Goal: Answer question/provide support: Share knowledge or assist other users

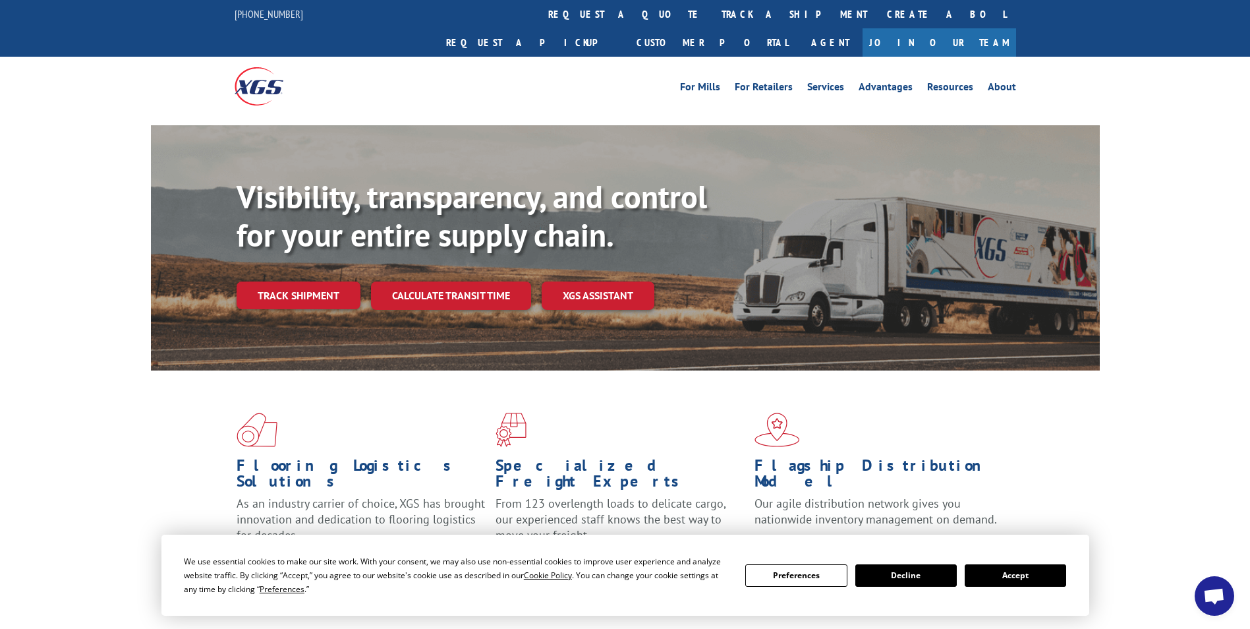
click at [1000, 577] on button "Accept" at bounding box center [1015, 575] width 101 height 22
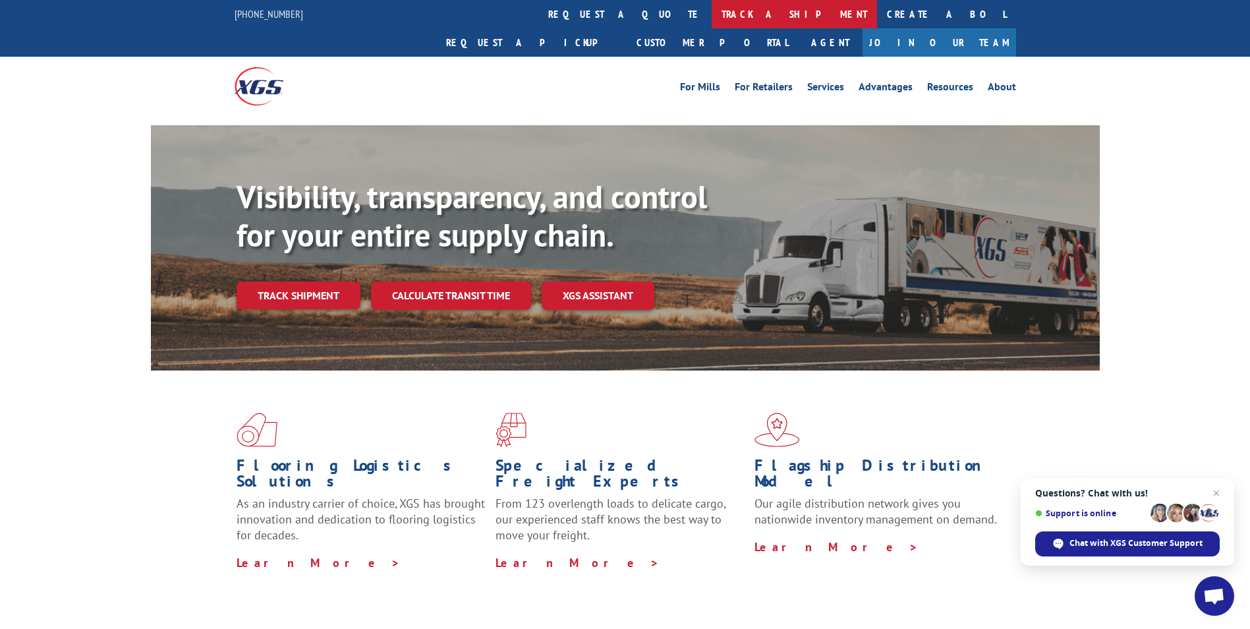
click at [712, 13] on link "track a shipment" at bounding box center [794, 14] width 165 height 28
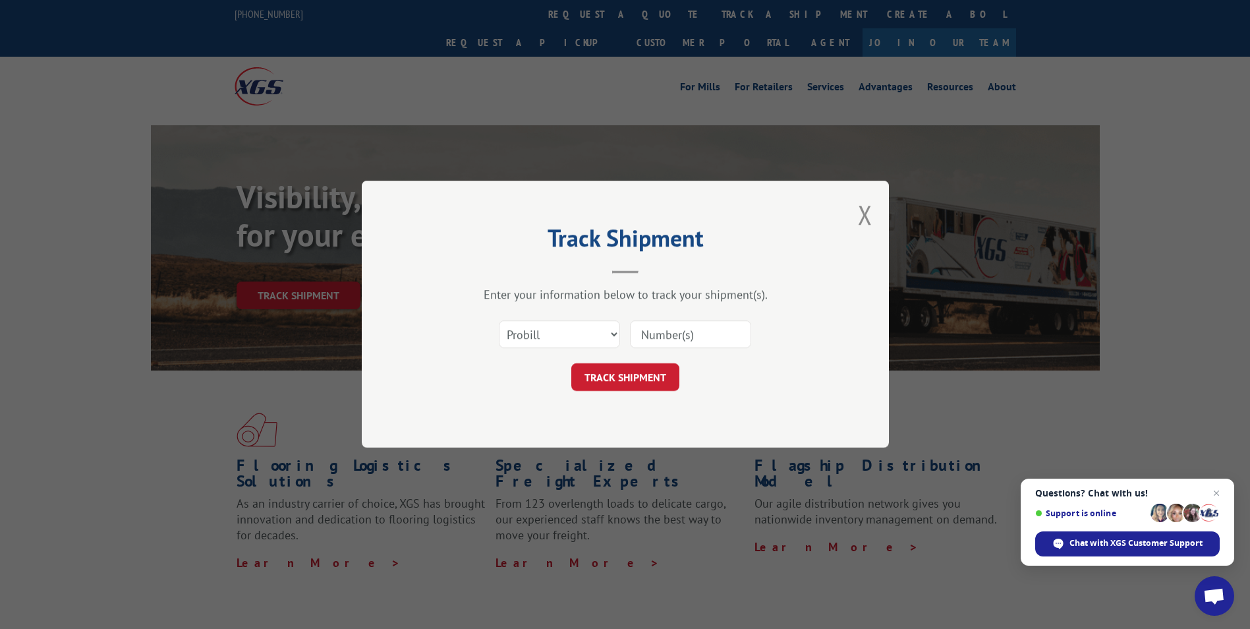
click at [658, 330] on input at bounding box center [690, 335] width 121 height 28
click at [673, 337] on input at bounding box center [690, 335] width 121 height 28
type input "15963425"
click button "TRACK SHIPMENT" at bounding box center [625, 378] width 108 height 28
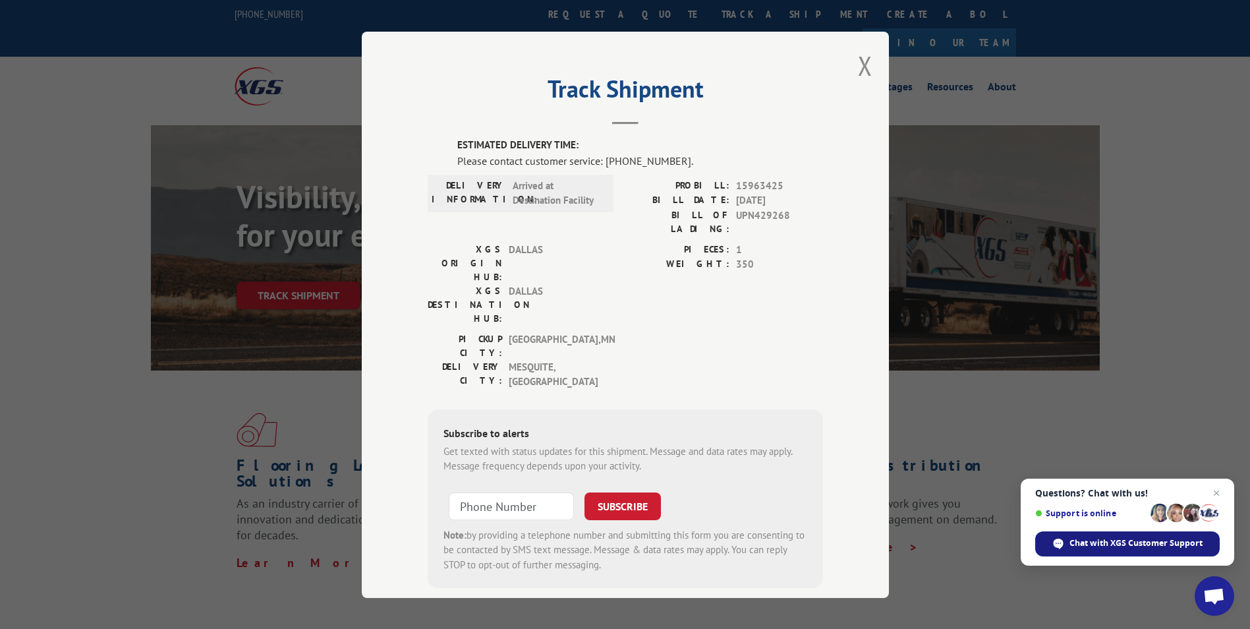
click at [1094, 536] on div "Chat with XGS Customer Support" at bounding box center [1127, 543] width 184 height 25
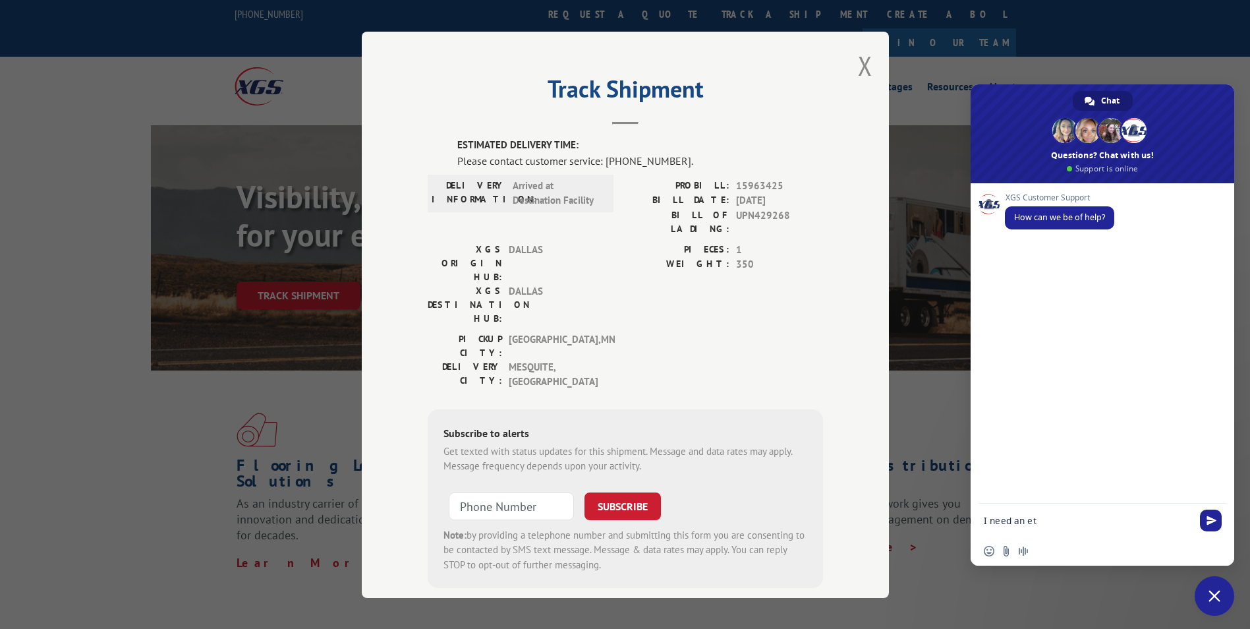
type textarea "I need an eta"
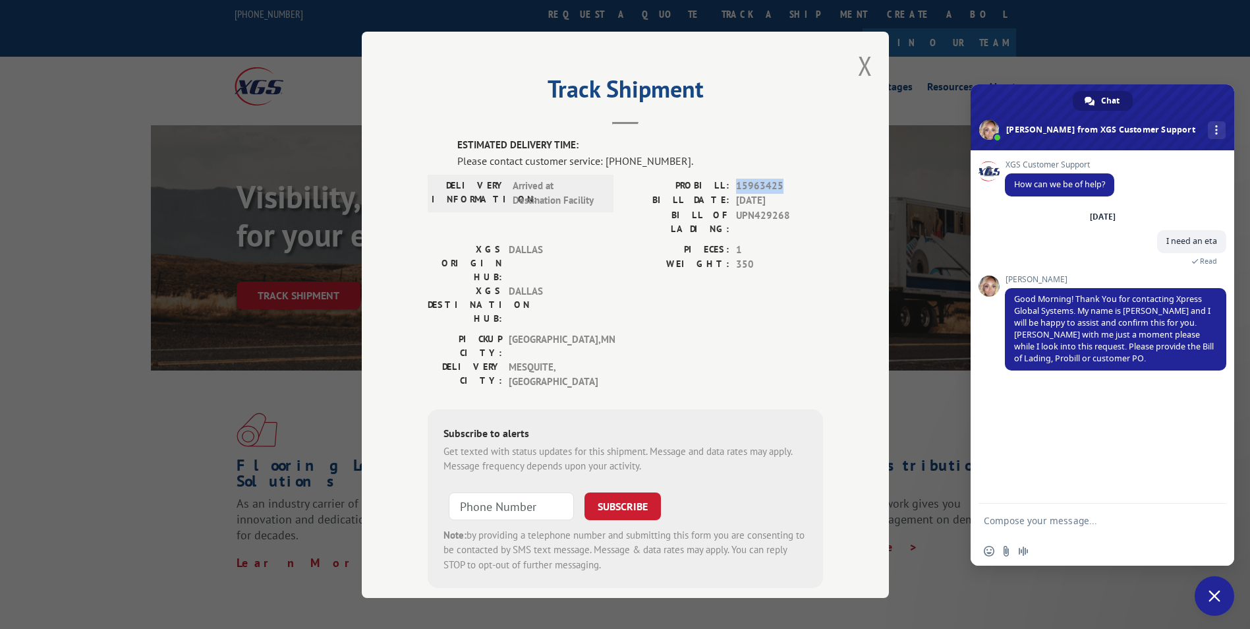
drag, startPoint x: 777, startPoint y: 186, endPoint x: 733, endPoint y: 186, distance: 44.1
click at [736, 186] on span "15963425" at bounding box center [779, 185] width 87 height 15
copy span "15963425"
click at [1015, 517] on textarea "Compose your message..." at bounding box center [1088, 521] width 208 height 12
paste textarea "15963425"
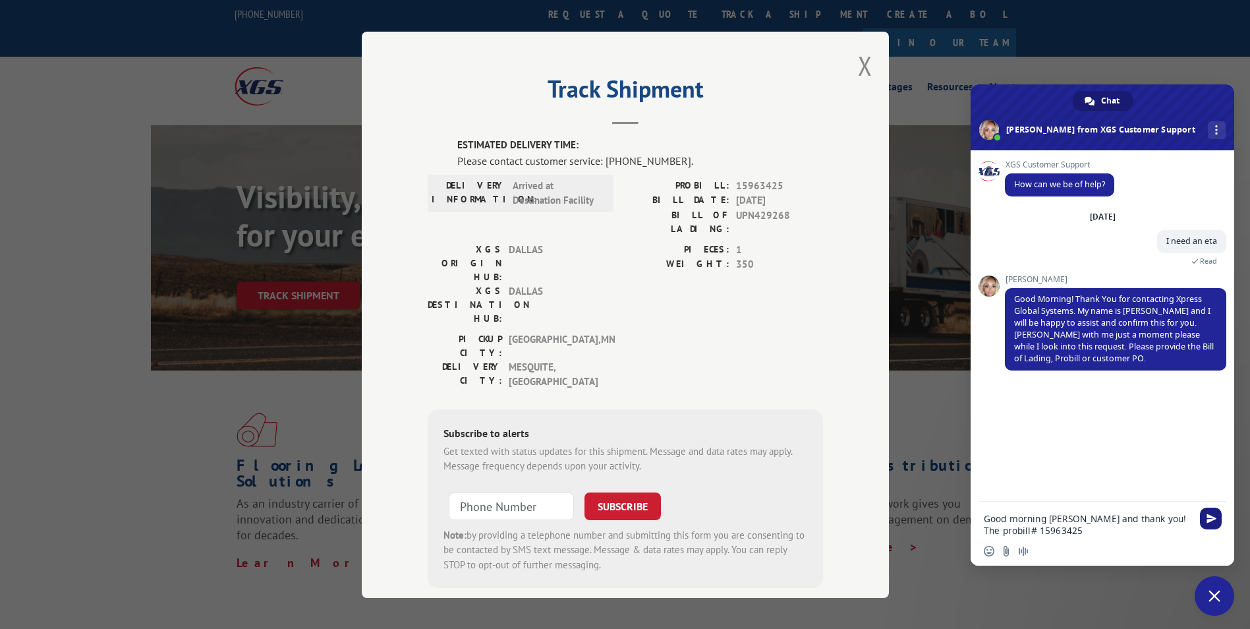
type textarea "Good morning [PERSON_NAME] and thank you! The probill# 15963425"
click at [1210, 519] on span "Send" at bounding box center [1211, 518] width 10 height 10
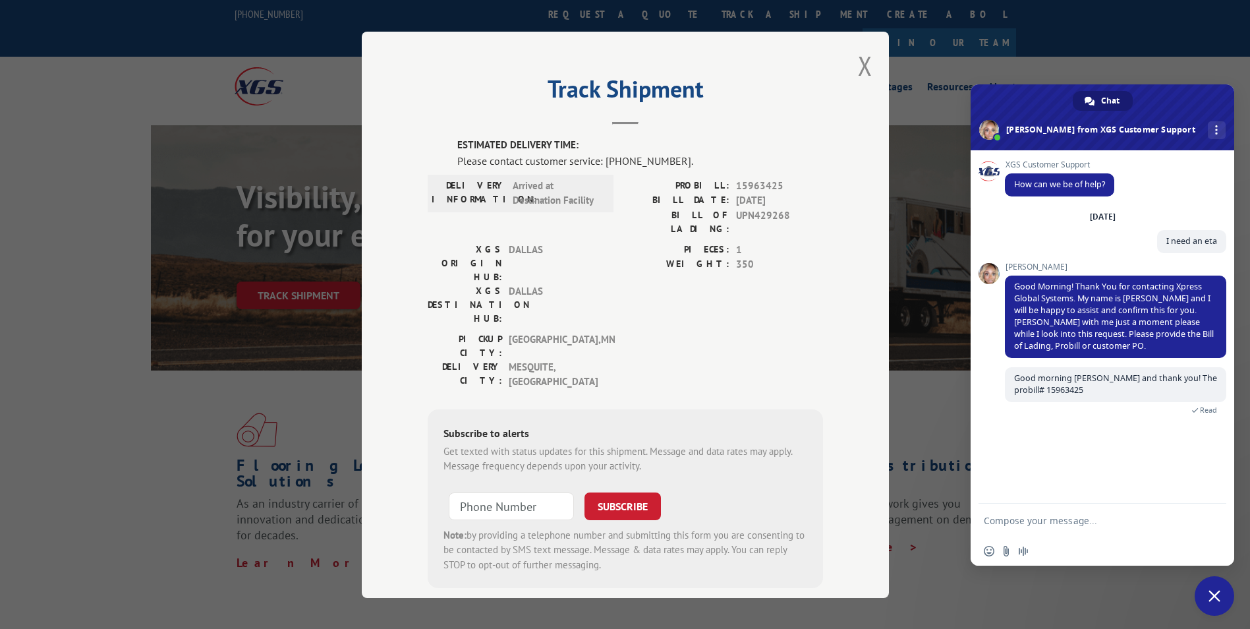
scroll to position [550, 0]
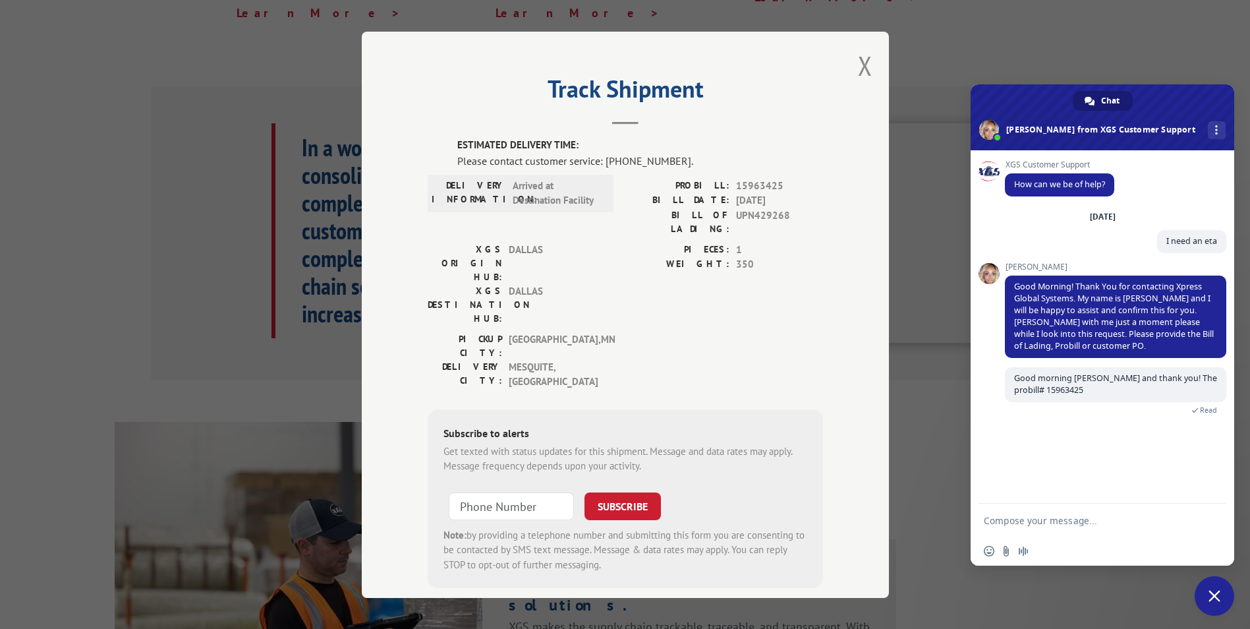
click at [1112, 529] on form at bounding box center [1088, 521] width 208 height 36
click at [1110, 520] on textarea "Compose your message..." at bounding box center [1088, 521] width 208 height 12
type textarea "[PERSON_NAME]* sorry for the misspelling"
click at [858, 64] on button "Close modal" at bounding box center [865, 65] width 14 height 35
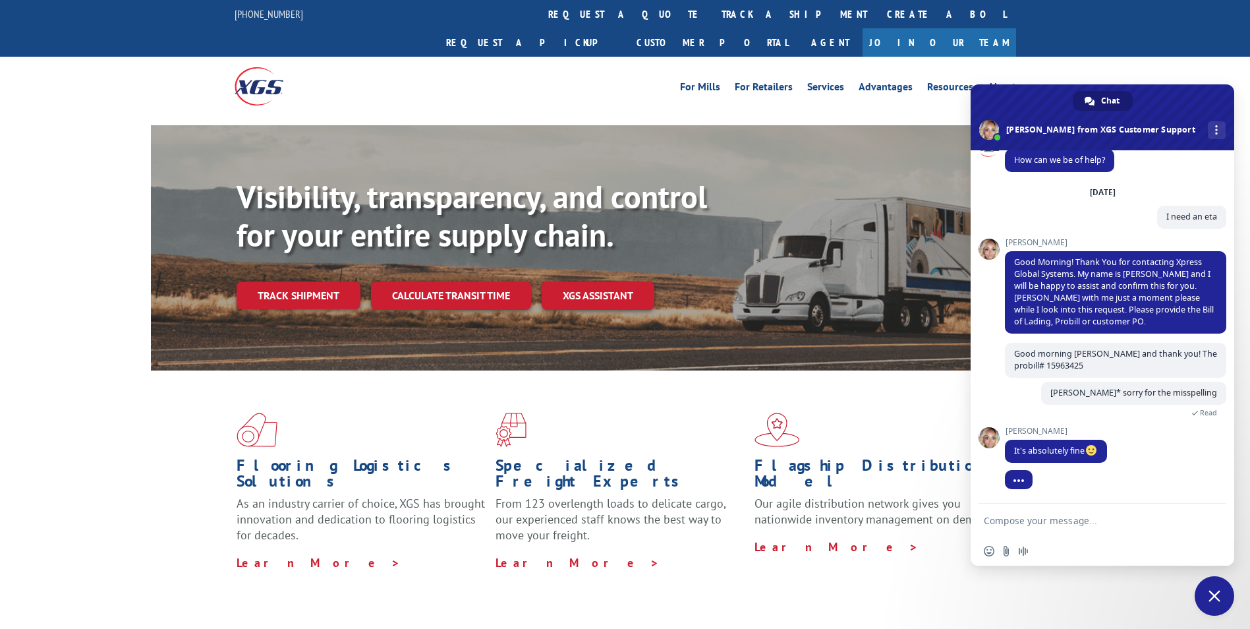
scroll to position [73, 0]
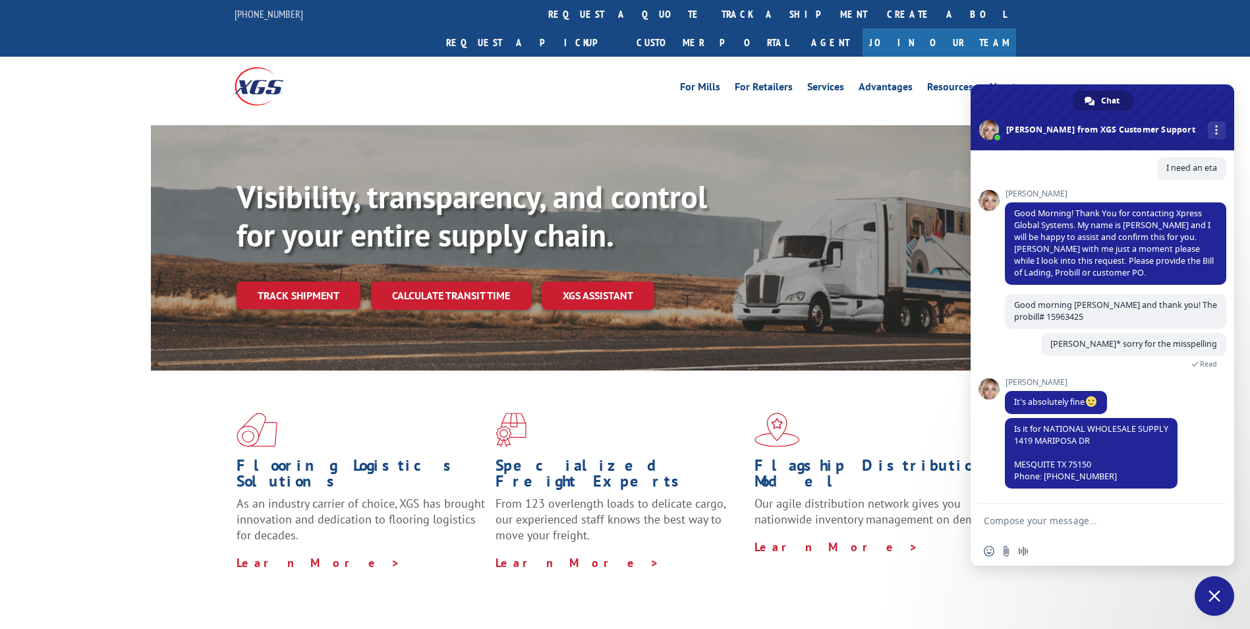
click at [1014, 526] on textarea "Compose your message..." at bounding box center [1088, 521] width 208 height 12
type textarea "Yes ma'am"
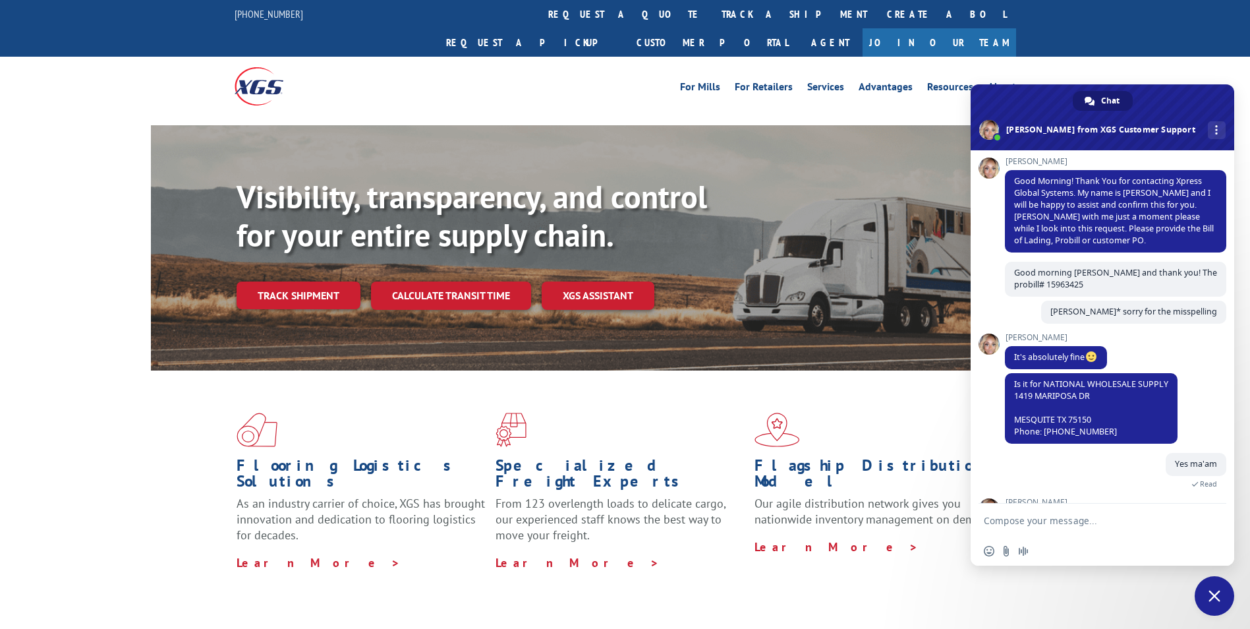
scroll to position [163, 0]
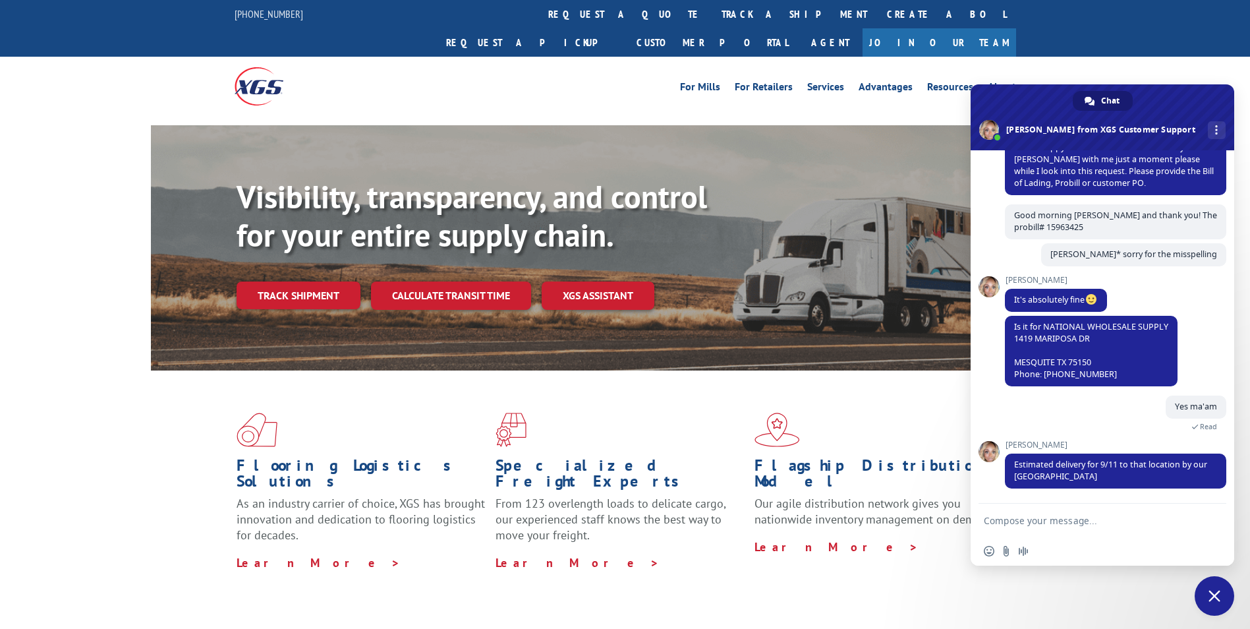
click at [1024, 519] on textarea "Compose your message..." at bounding box center [1088, 521] width 208 height 12
type textarea "Wonderful!, Thank you so much for your help!"
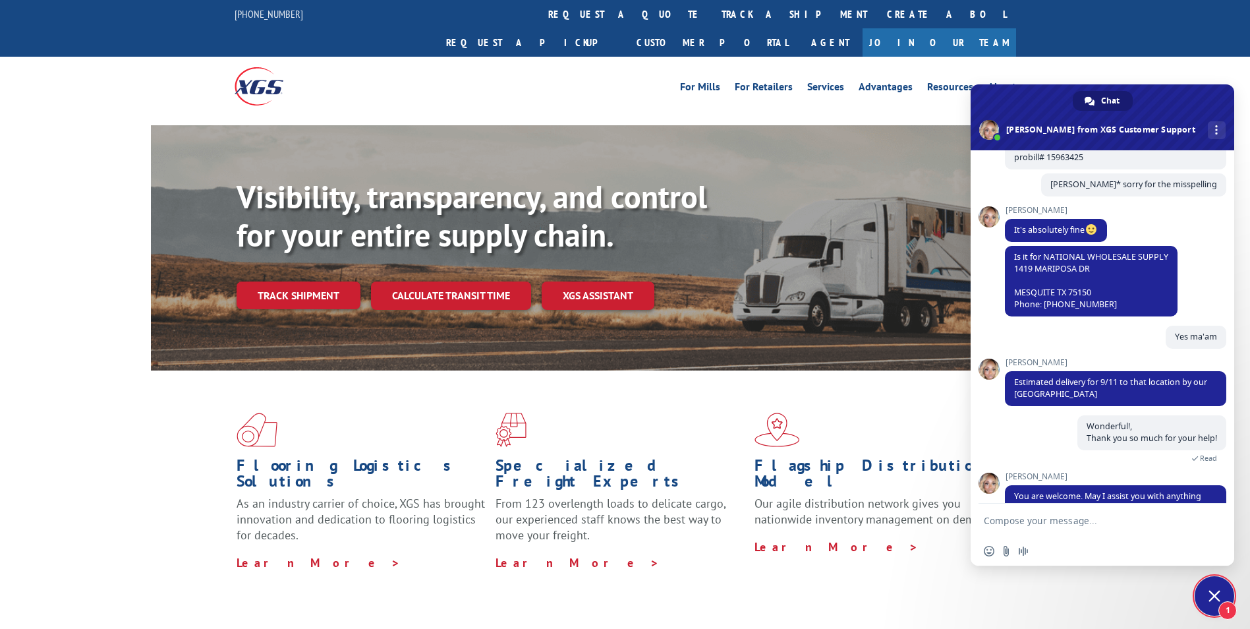
scroll to position [264, 0]
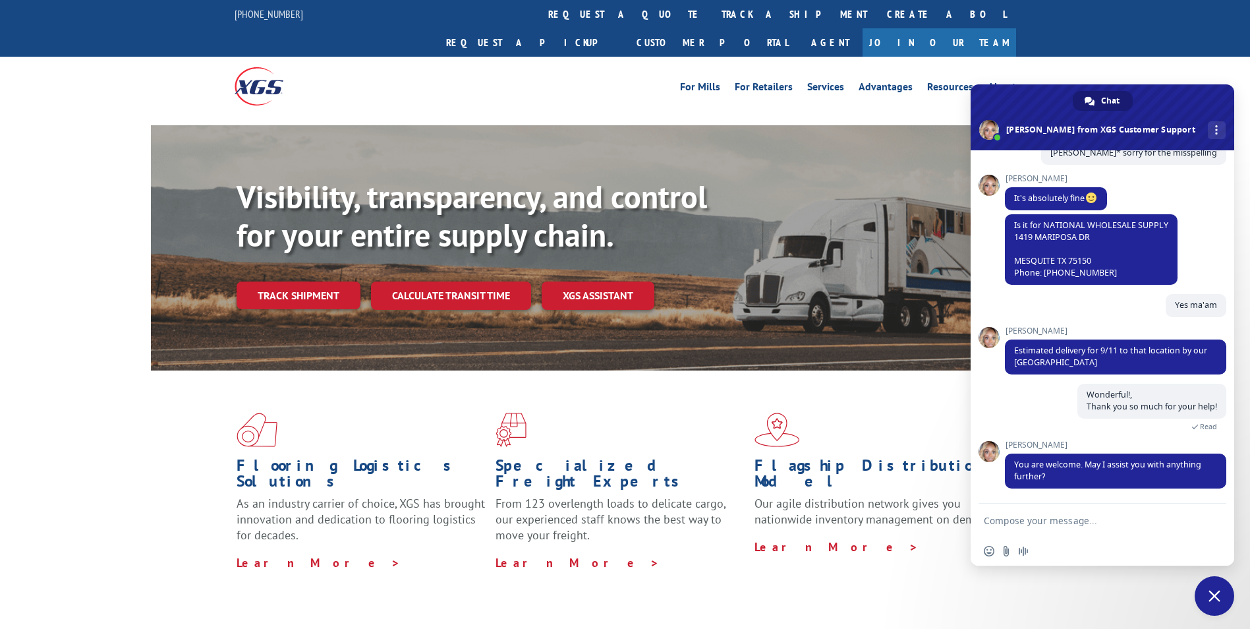
click at [1025, 517] on textarea "Compose your message..." at bounding box center [1088, 521] width 208 height 12
type textarea "No ma'am that is all! have a great rest of your week! :)"
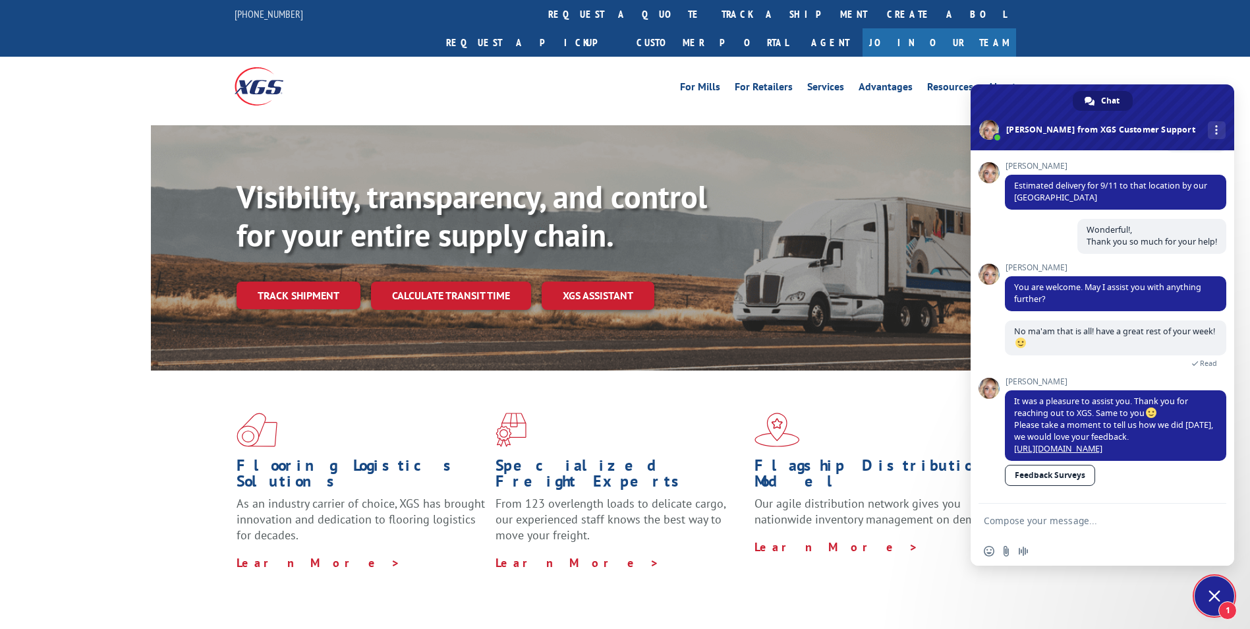
scroll to position [441, 0]
click at [1083, 479] on link "Feedback Surveys" at bounding box center [1050, 475] width 90 height 21
